Goal: Transaction & Acquisition: Purchase product/service

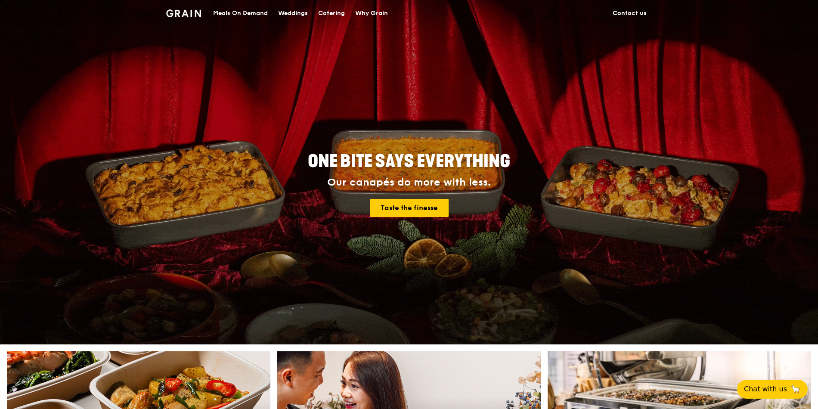
click at [245, 12] on div "Meals On Demand" at bounding box center [240, 13] width 55 height 26
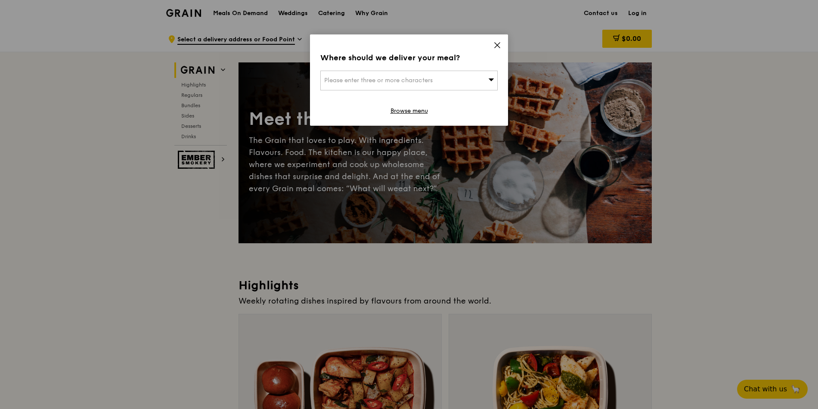
click at [386, 79] on span "Please enter three or more characters" at bounding box center [378, 80] width 108 height 7
click at [384, 75] on input "search" at bounding box center [409, 80] width 176 height 19
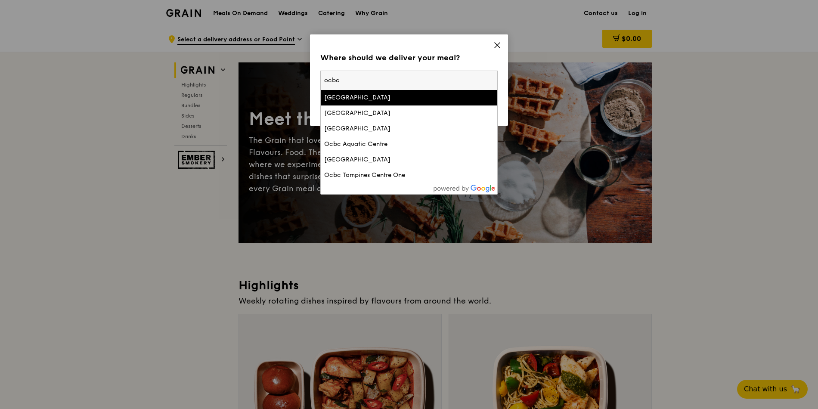
type input "ocbc"
click at [373, 96] on div "[GEOGRAPHIC_DATA]" at bounding box center [387, 97] width 127 height 9
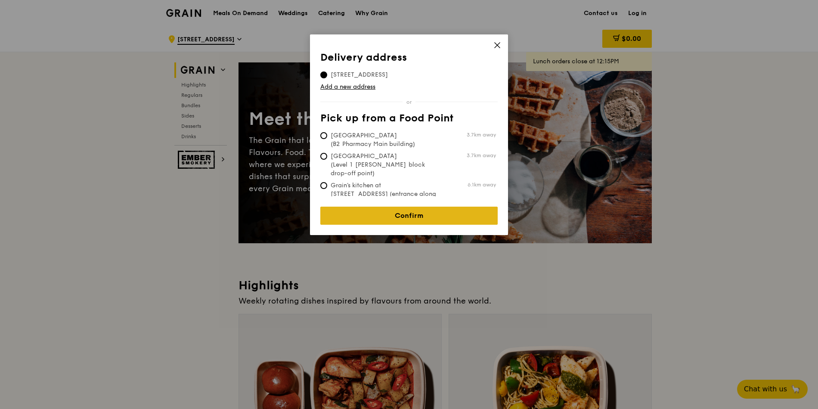
click at [389, 210] on link "Confirm" at bounding box center [408, 216] width 177 height 18
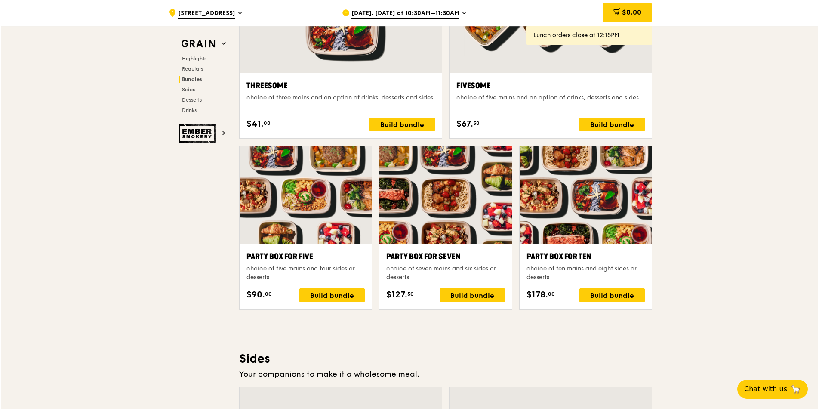
scroll to position [1653, 0]
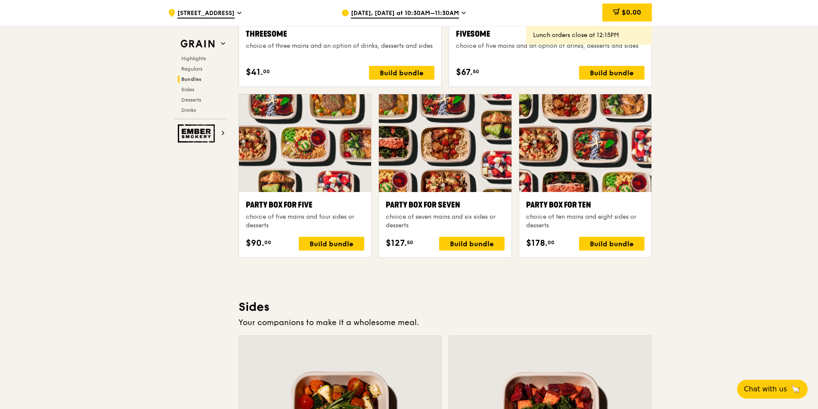
click at [341, 220] on div "choice of five mains and four sides or desserts" at bounding box center [305, 221] width 118 height 17
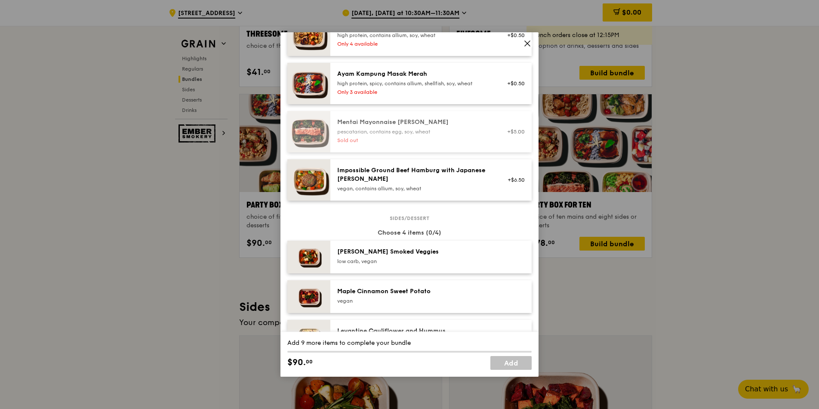
scroll to position [310, 0]
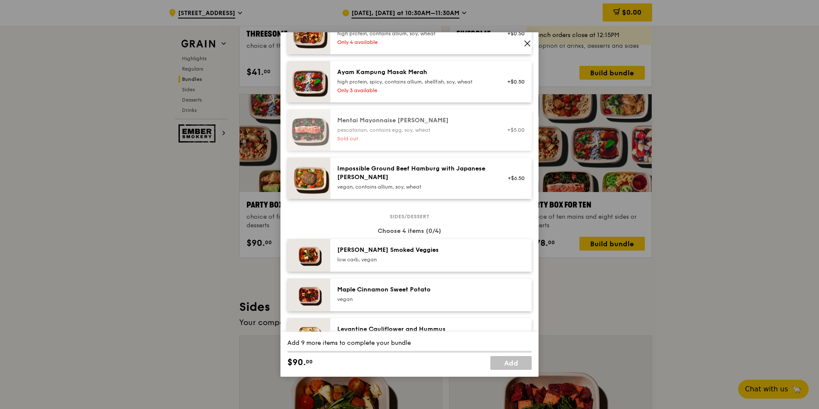
click at [363, 183] on div "vegan, contains allium, soy, wheat" at bounding box center [414, 186] width 155 height 7
click at [390, 179] on div "Impossible Ground Beef Hamburg with Japanese [PERSON_NAME]" at bounding box center [414, 172] width 155 height 17
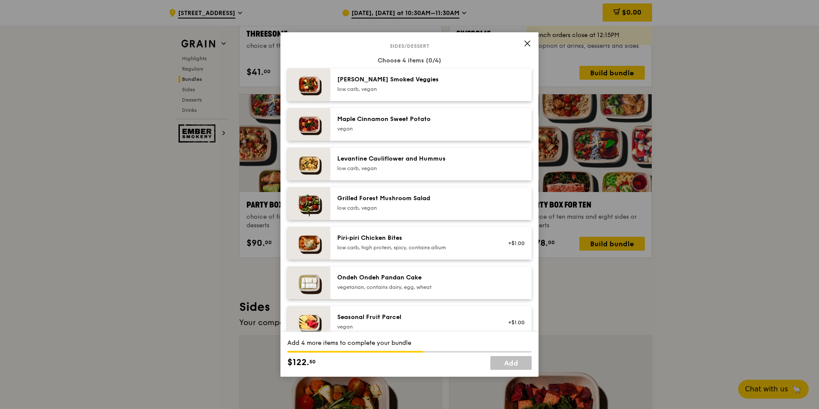
scroll to position [413, 0]
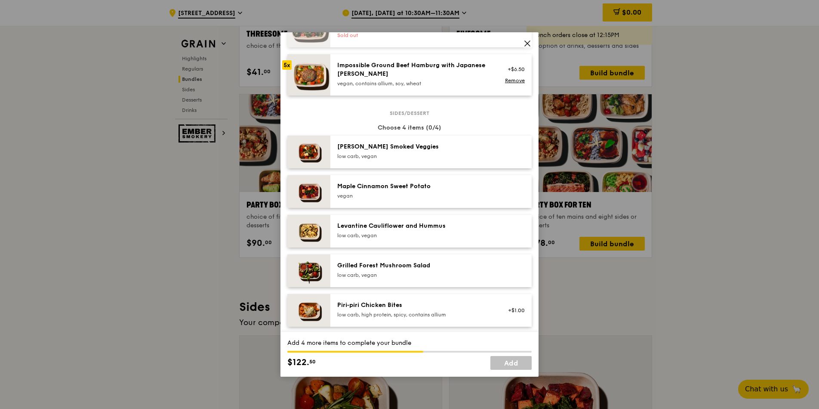
click at [393, 158] on div "low carb, vegan" at bounding box center [414, 156] width 155 height 7
click at [391, 192] on div "vegan" at bounding box center [414, 195] width 155 height 7
click at [386, 219] on div "Levantine Cauliflower and Hummus low carb, vegan" at bounding box center [431, 231] width 201 height 33
click at [383, 265] on div "Grilled Forest Mushroom Salad" at bounding box center [414, 265] width 155 height 9
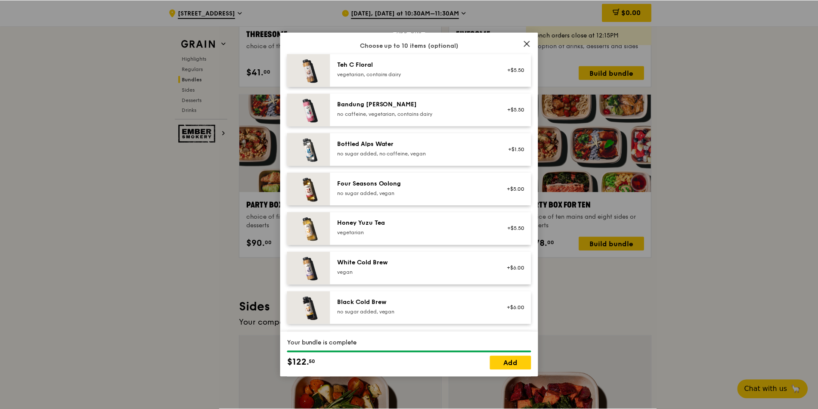
scroll to position [1013, 0]
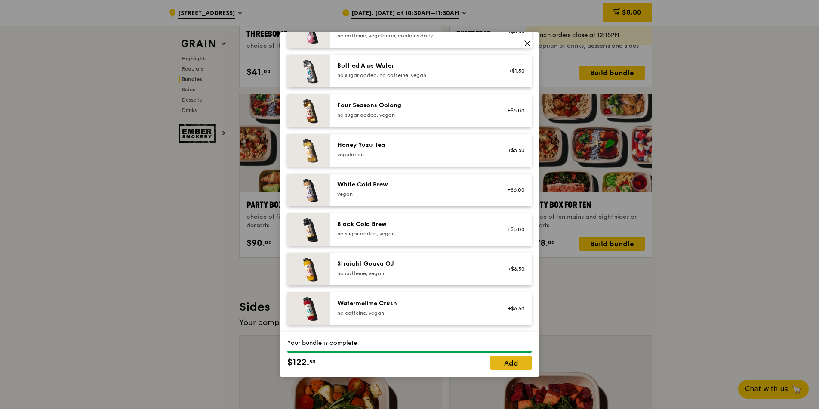
click at [496, 364] on link "Add" at bounding box center [511, 363] width 41 height 14
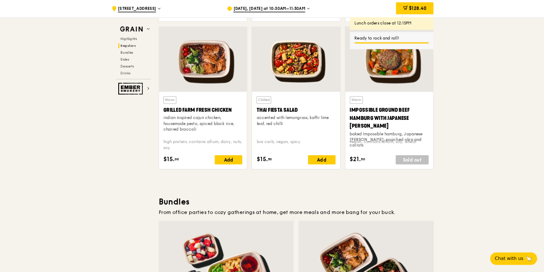
scroll to position [930, 0]
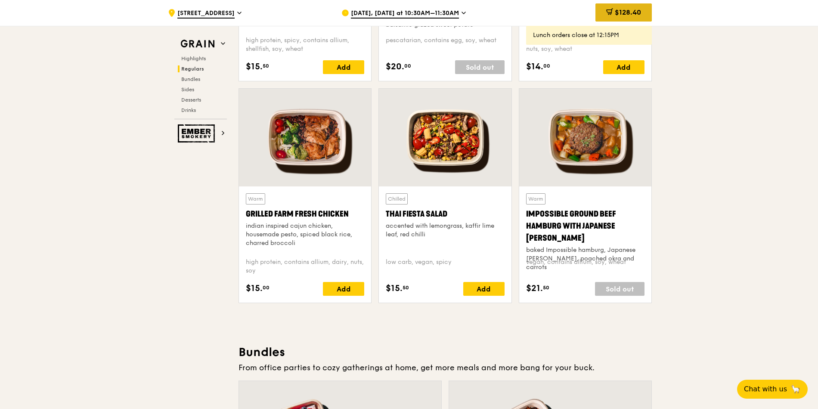
click at [639, 12] on span "$128.40" at bounding box center [628, 12] width 26 height 8
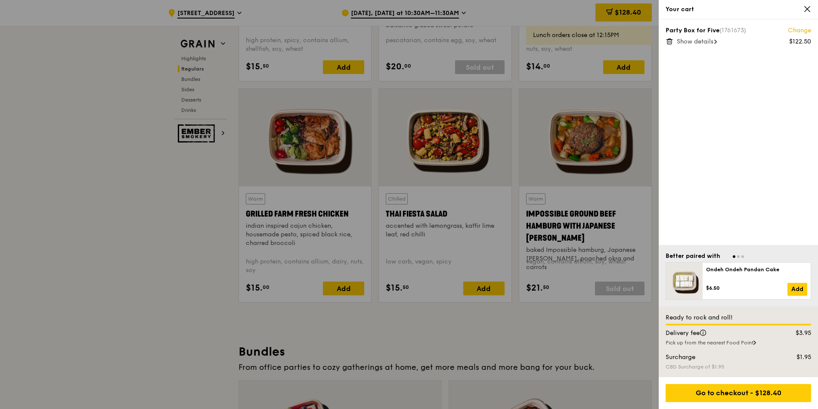
scroll to position [929, 0]
click at [573, 315] on div at bounding box center [409, 204] width 818 height 409
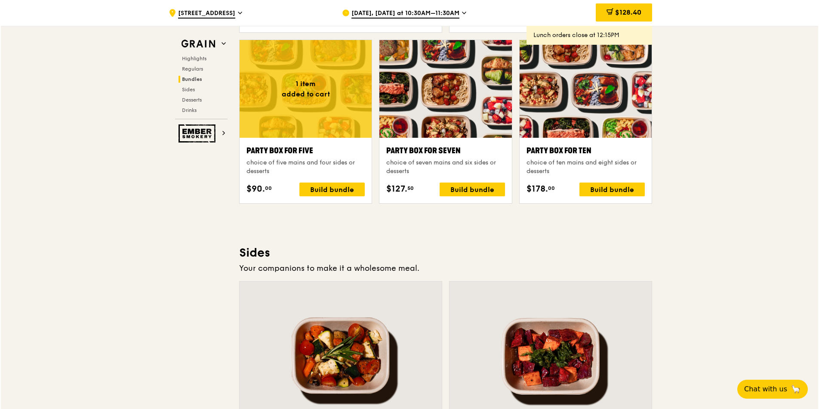
scroll to position [1652, 0]
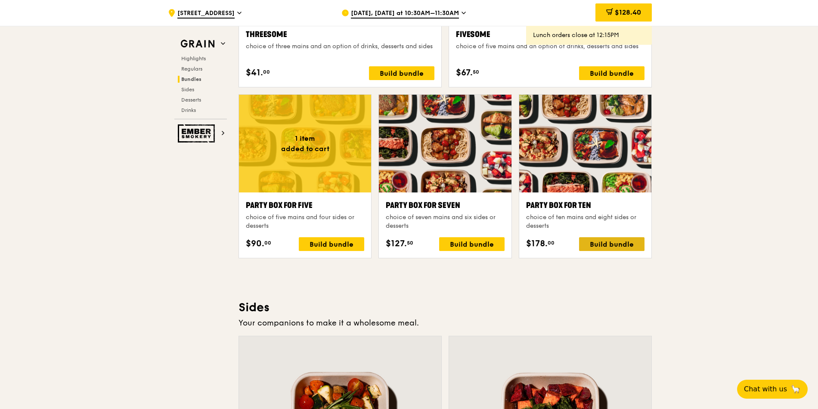
click at [585, 241] on div "Build bundle" at bounding box center [611, 244] width 65 height 14
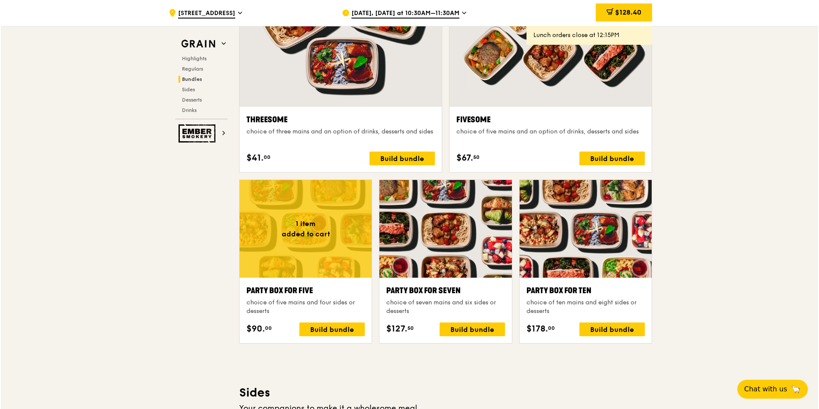
scroll to position [1549, 0]
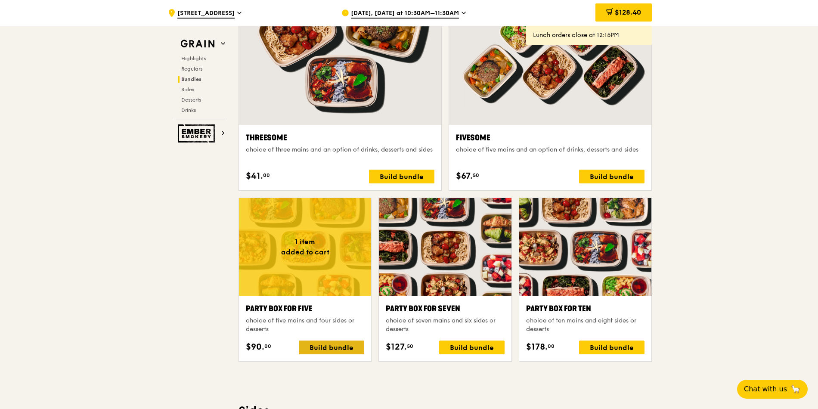
click at [334, 349] on div "Build bundle" at bounding box center [331, 347] width 65 height 14
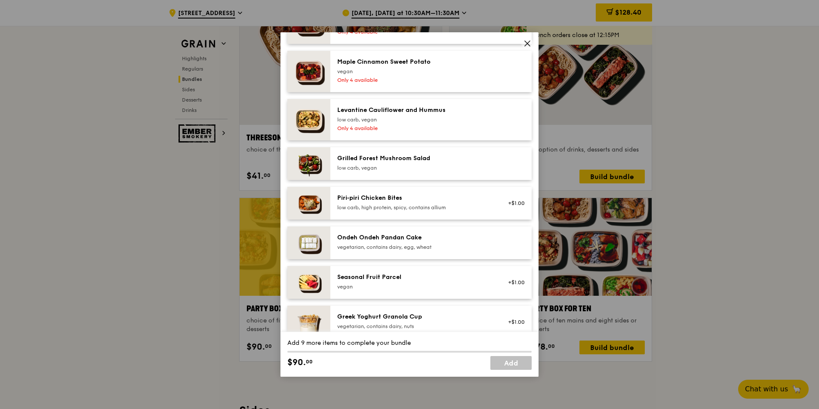
scroll to position [413, 0]
